Goal: Download file/media

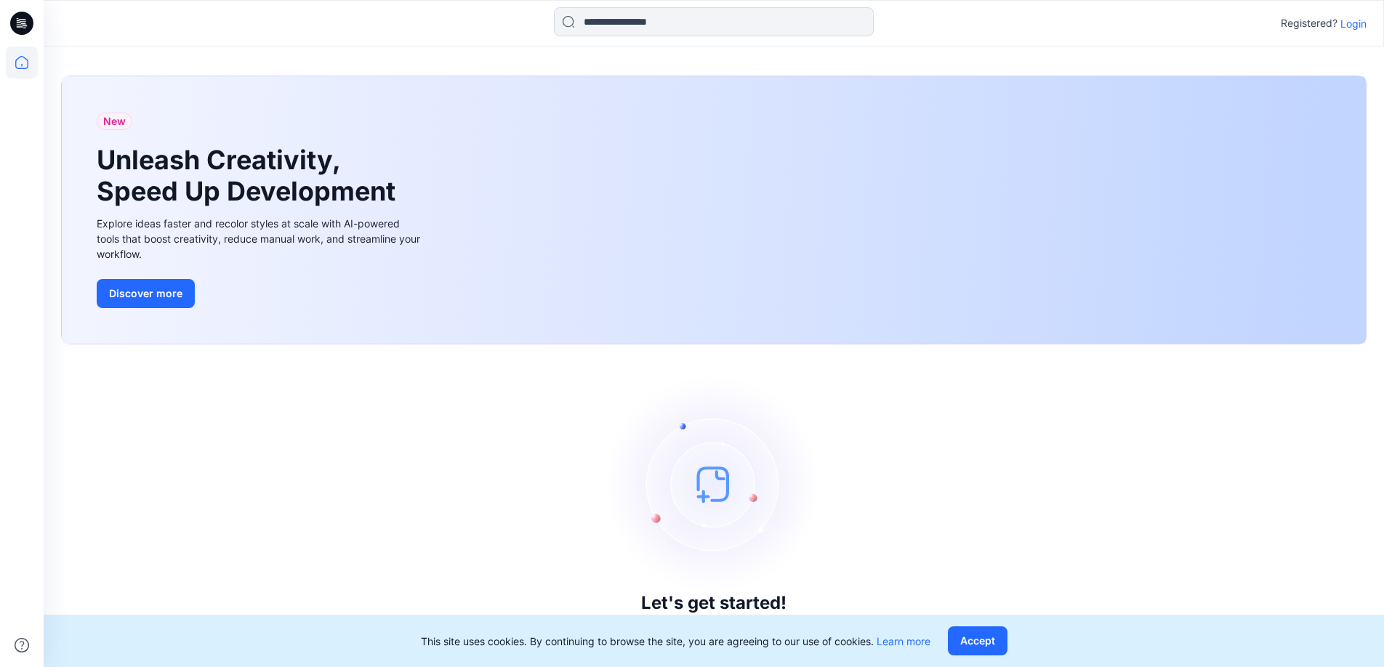
click at [716, 493] on img at bounding box center [714, 484] width 218 height 218
click at [988, 654] on button "Accept" at bounding box center [978, 641] width 60 height 29
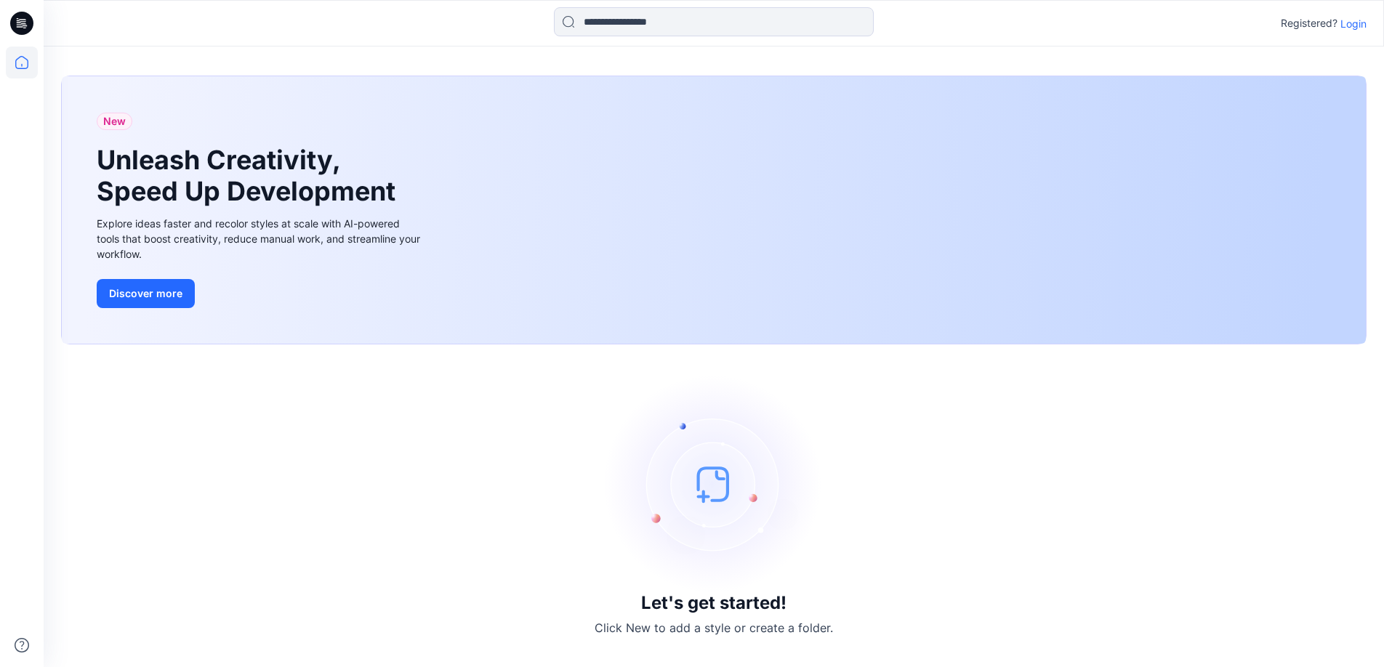
click at [711, 478] on img at bounding box center [714, 484] width 218 height 218
click at [1352, 26] on p "Login" at bounding box center [1354, 23] width 26 height 15
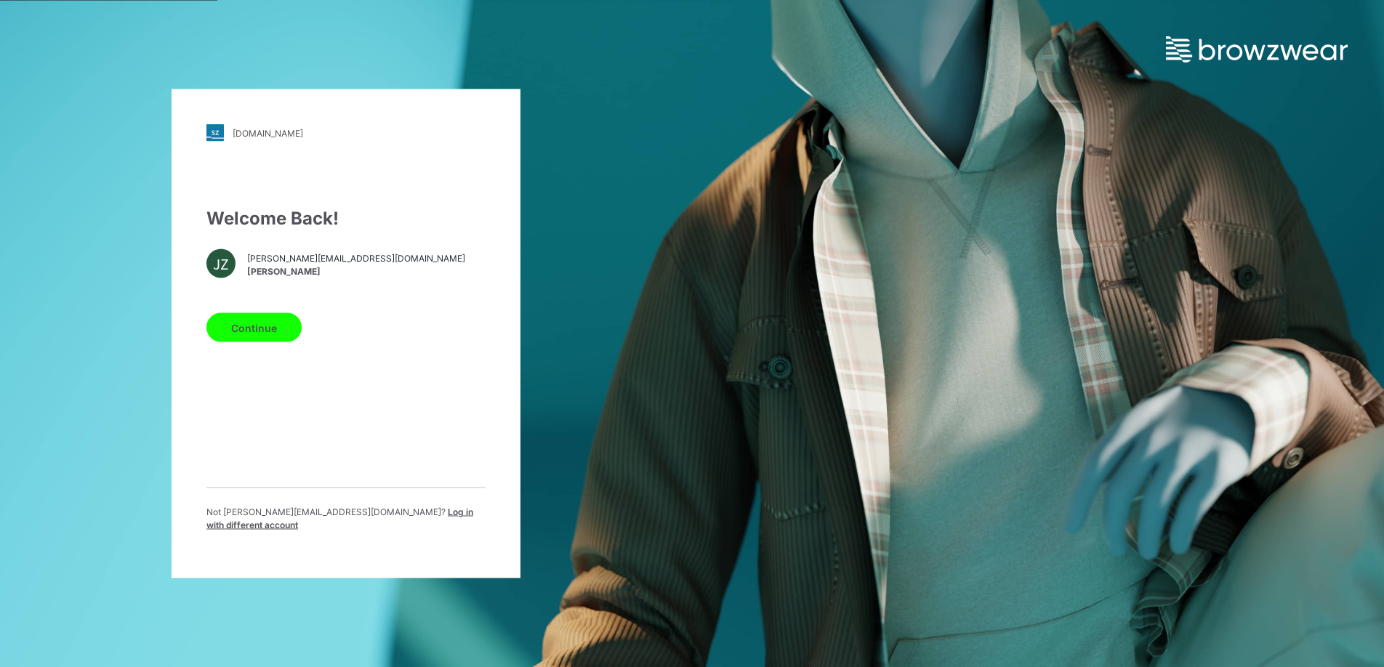
click at [245, 328] on button "Continue" at bounding box center [253, 327] width 95 height 29
click at [266, 327] on button "Continue" at bounding box center [253, 327] width 95 height 29
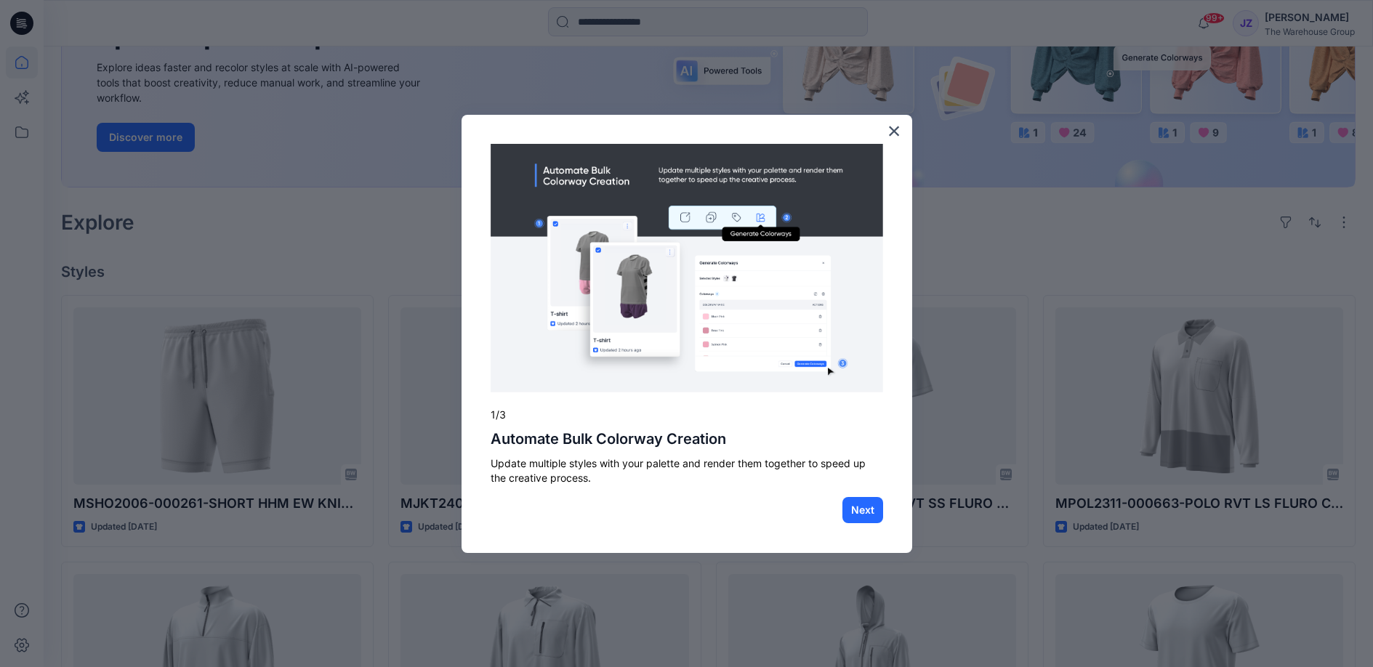
scroll to position [206, 0]
click at [896, 131] on button "×" at bounding box center [895, 130] width 14 height 23
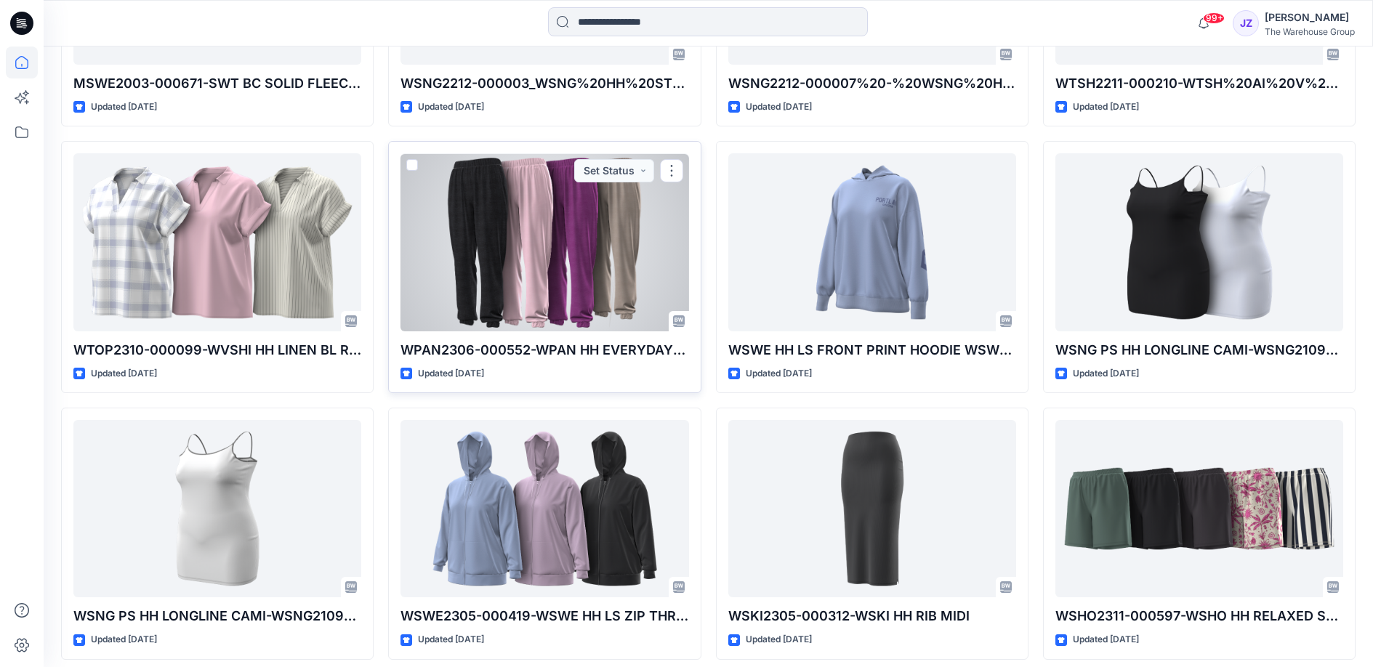
scroll to position [2228, 0]
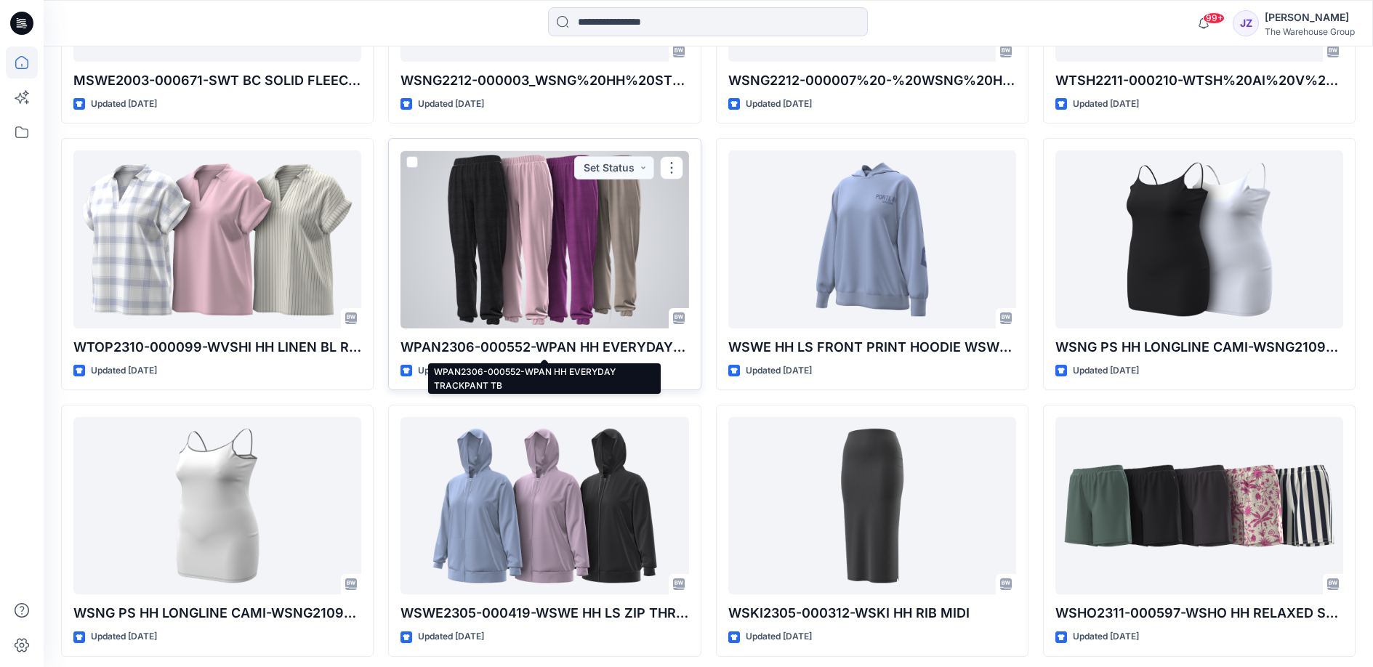
click at [547, 345] on p "WPAN2306-000552-WPAN HH EVERYDAY TRACKPANT TB" at bounding box center [545, 347] width 288 height 20
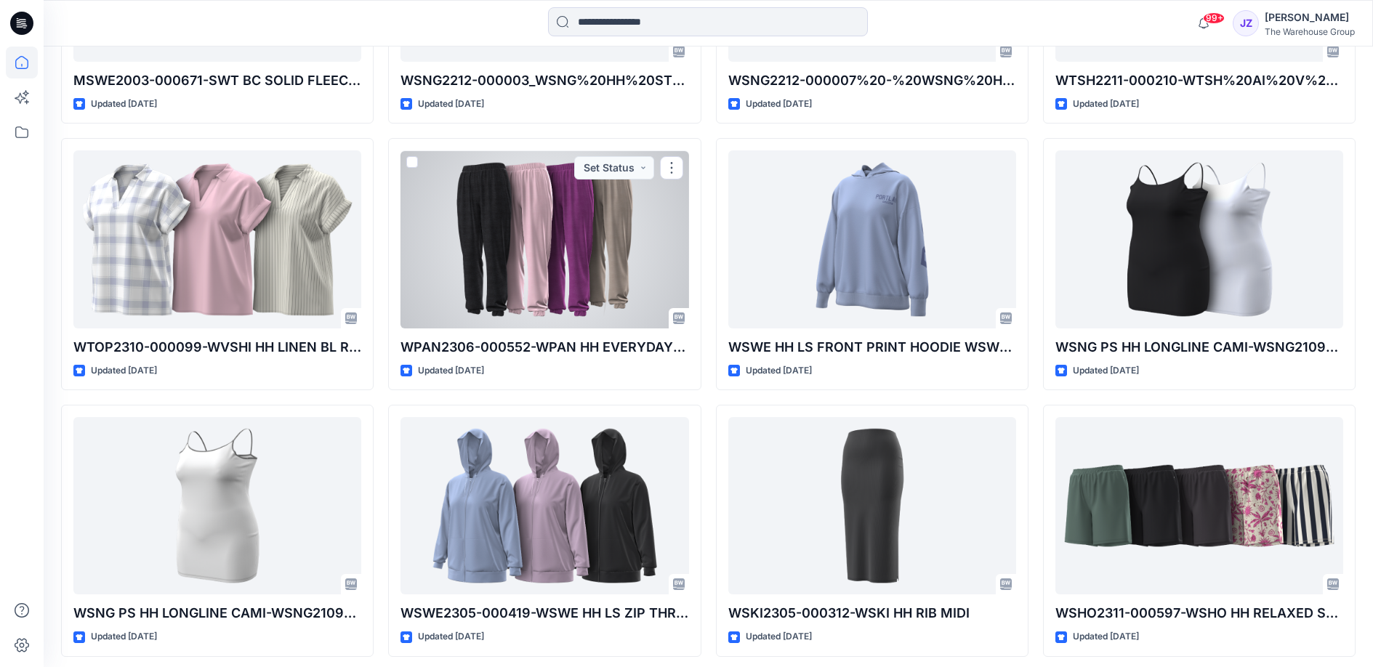
click at [556, 275] on div at bounding box center [545, 238] width 288 height 177
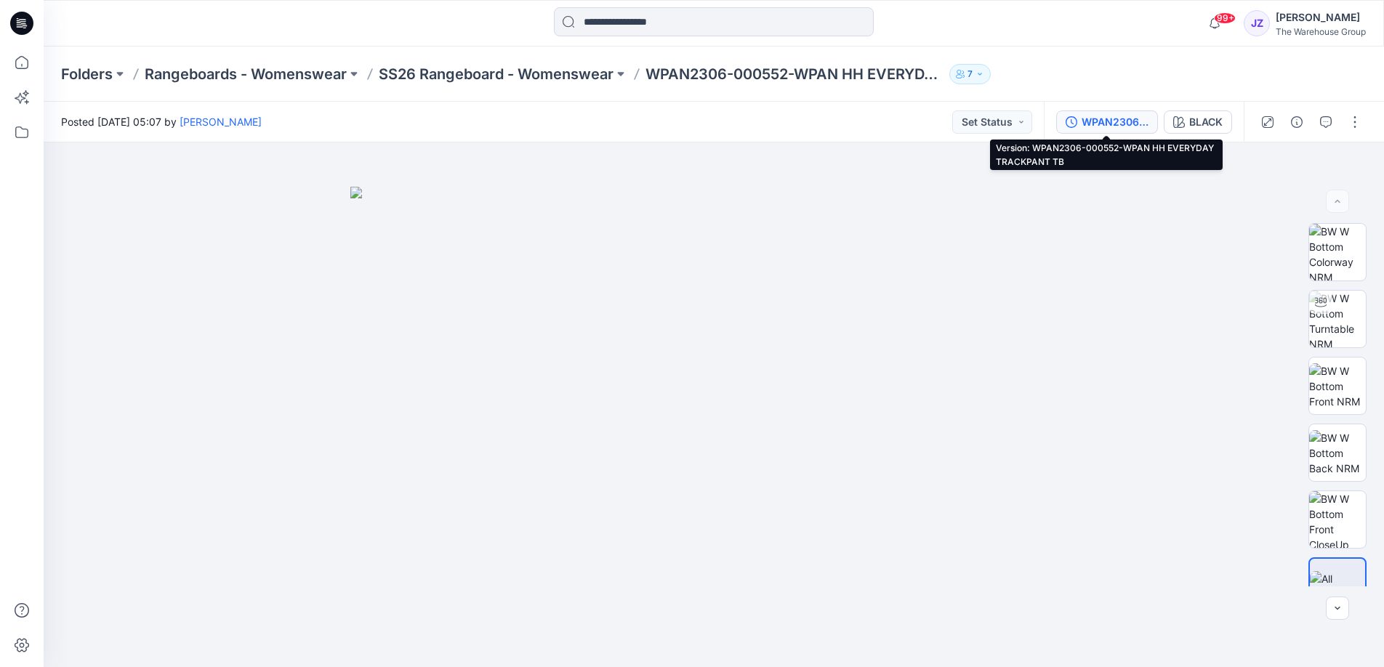
click at [1121, 124] on div "WPAN2306-000552-WPAN HH EVERYDAY TRACKPANT TB" at bounding box center [1115, 122] width 67 height 16
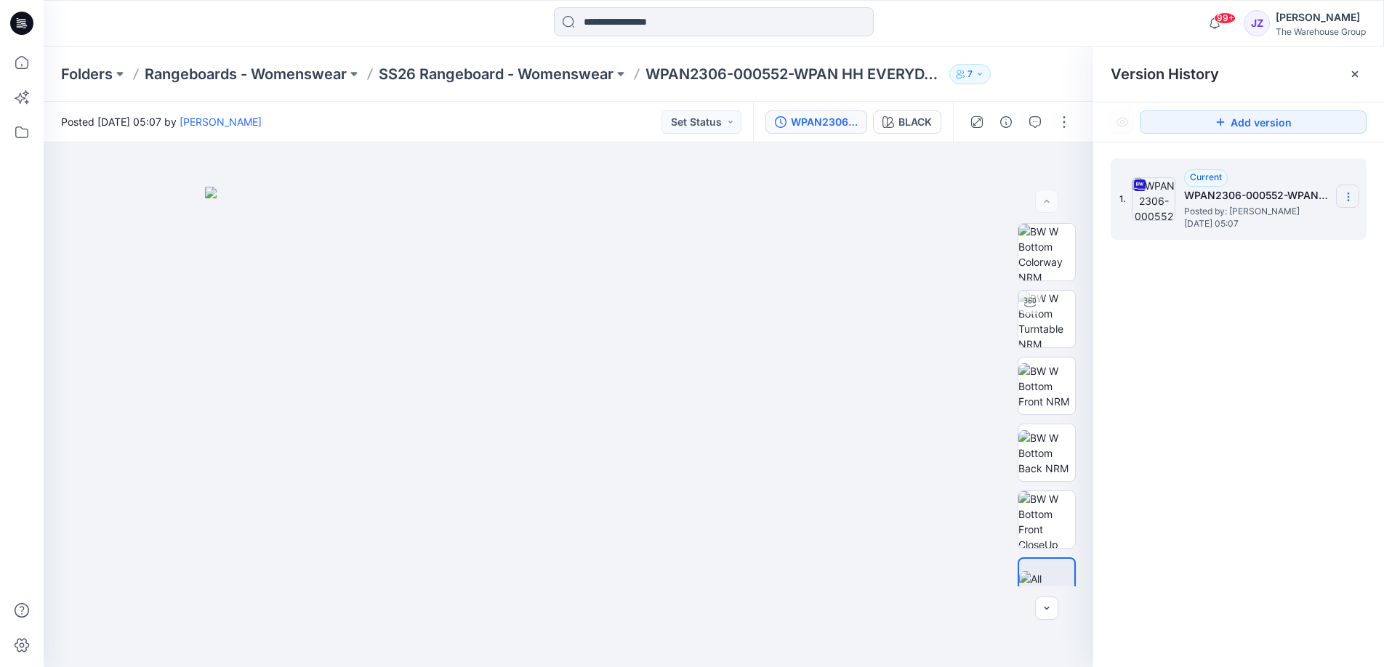
click at [1350, 201] on icon at bounding box center [1349, 197] width 12 height 12
click at [1282, 225] on span "Download Source BW File" at bounding box center [1274, 225] width 121 height 17
